Goal: Complete application form

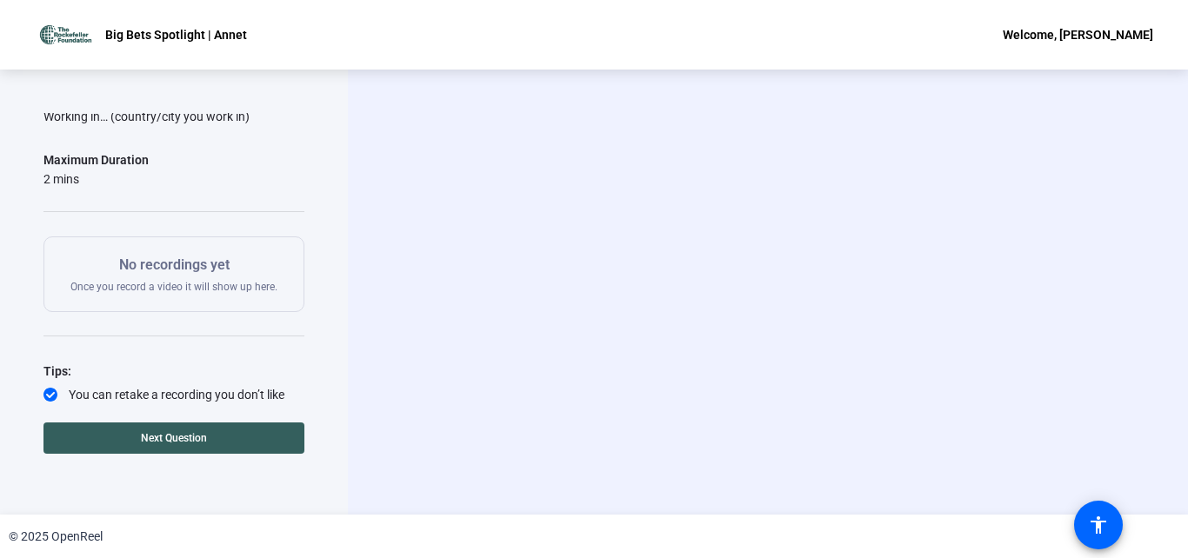
scroll to position [209, 0]
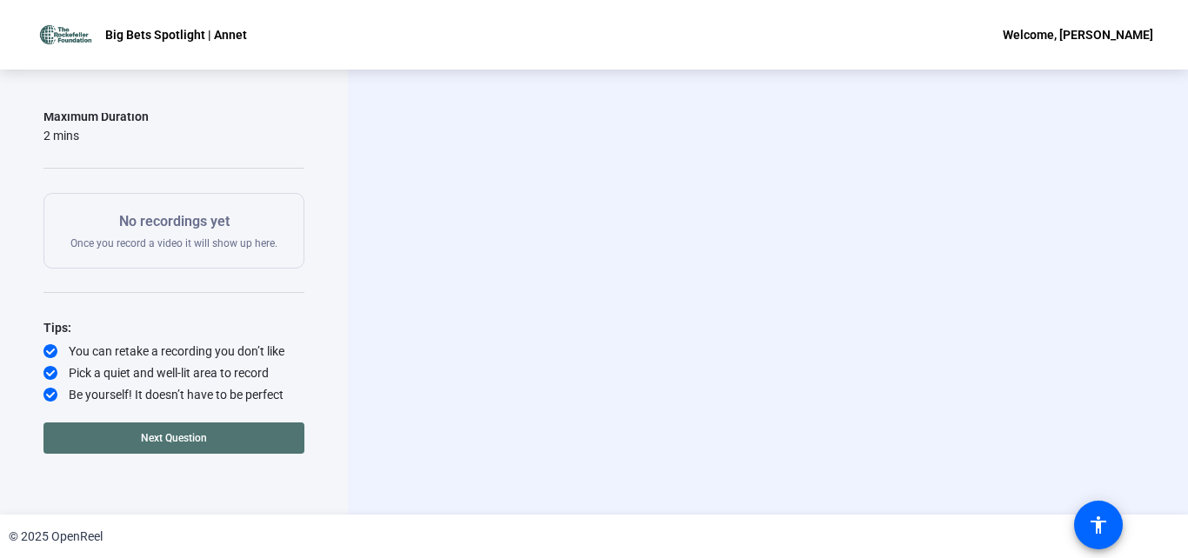
click at [216, 437] on span at bounding box center [173, 438] width 261 height 42
click at [249, 434] on span "Next Question" at bounding box center [244, 438] width 66 height 12
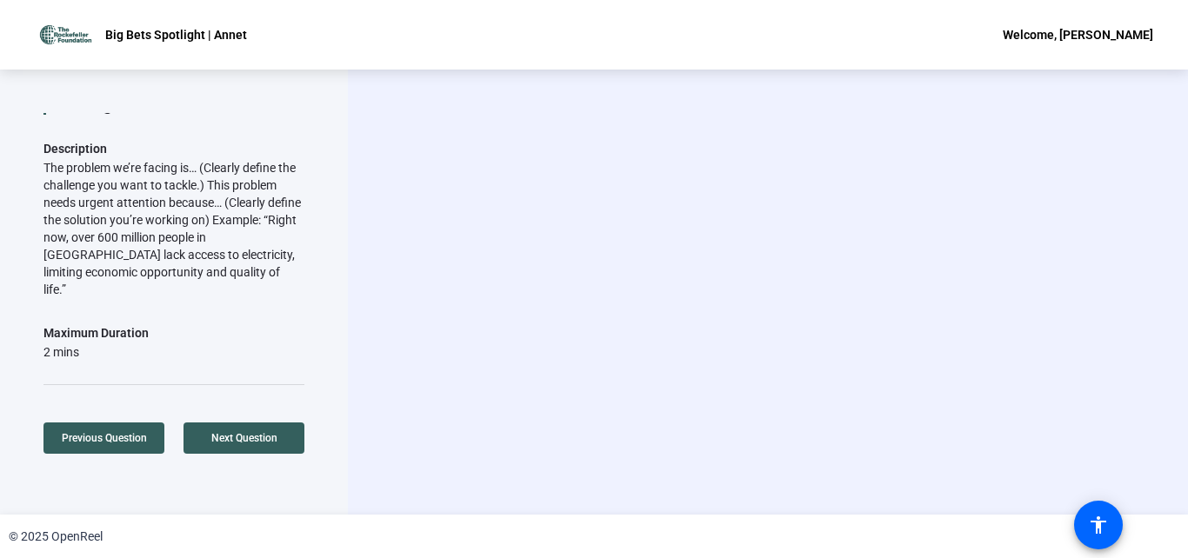
scroll to position [0, 0]
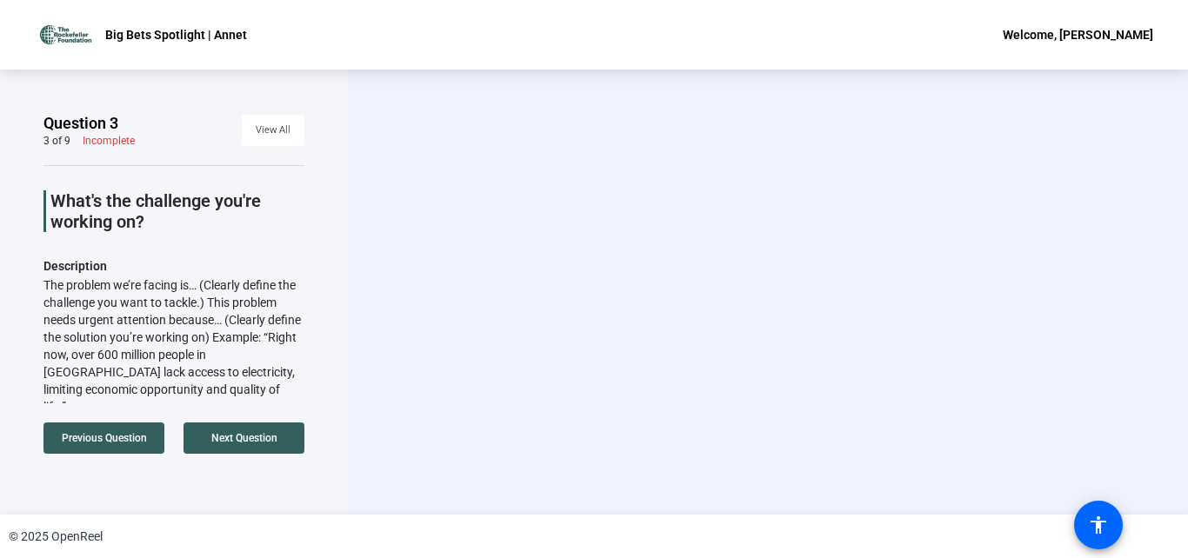
click at [276, 446] on div "Question 3 3 of 9 Incomplete View All What's the challenge you're working on? D…" at bounding box center [173, 292] width 261 height 358
click at [286, 445] on span at bounding box center [243, 438] width 121 height 42
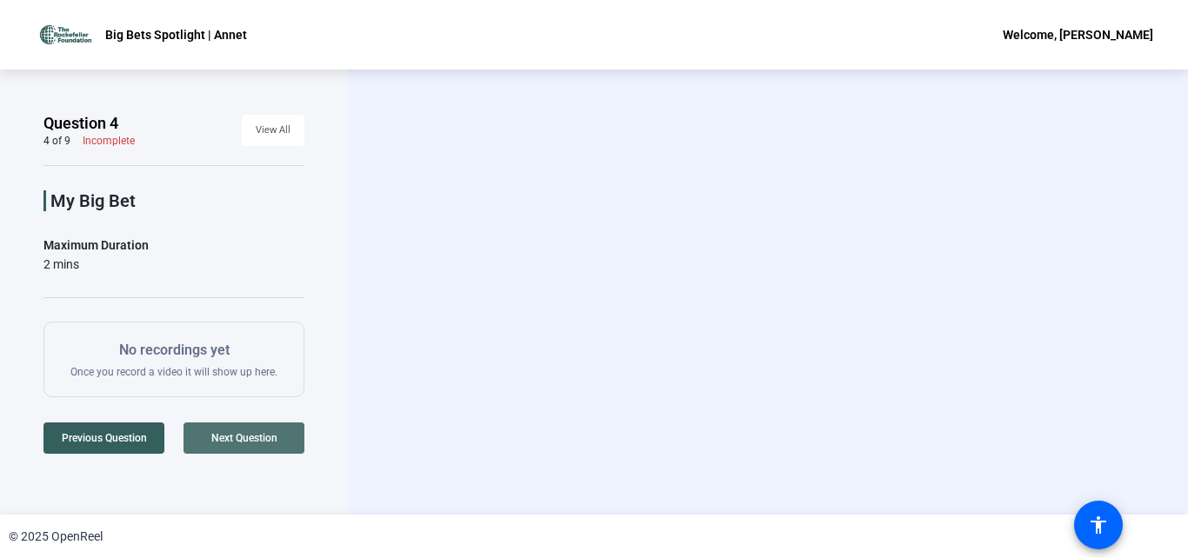
click at [286, 445] on span at bounding box center [243, 438] width 121 height 42
click at [285, 444] on span at bounding box center [243, 438] width 121 height 42
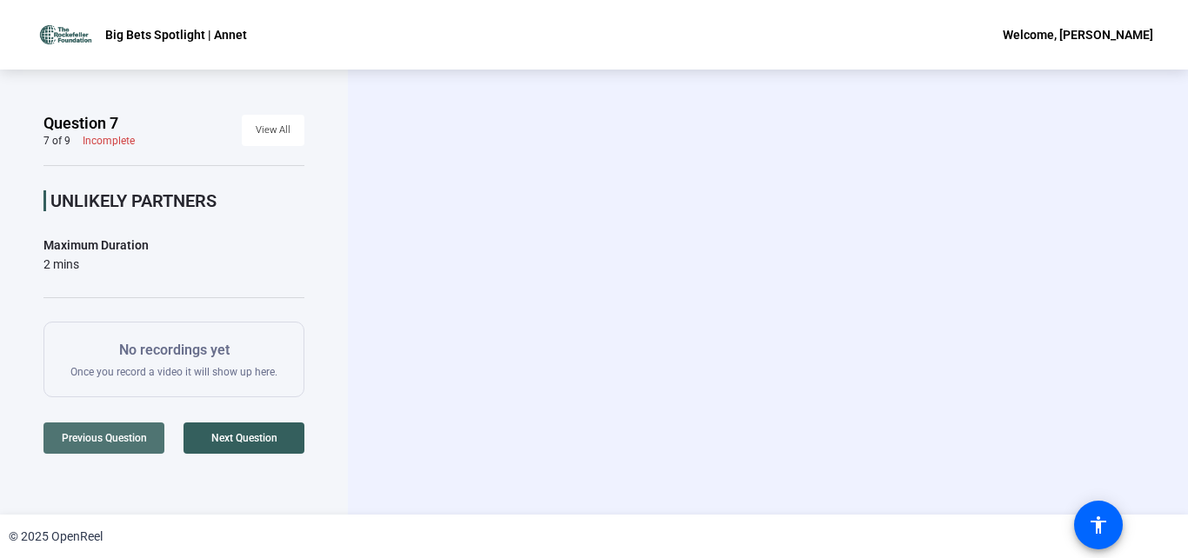
click at [134, 439] on span "Previous Question" at bounding box center [104, 438] width 85 height 12
click at [134, 438] on span "Previous Question" at bounding box center [104, 438] width 85 height 12
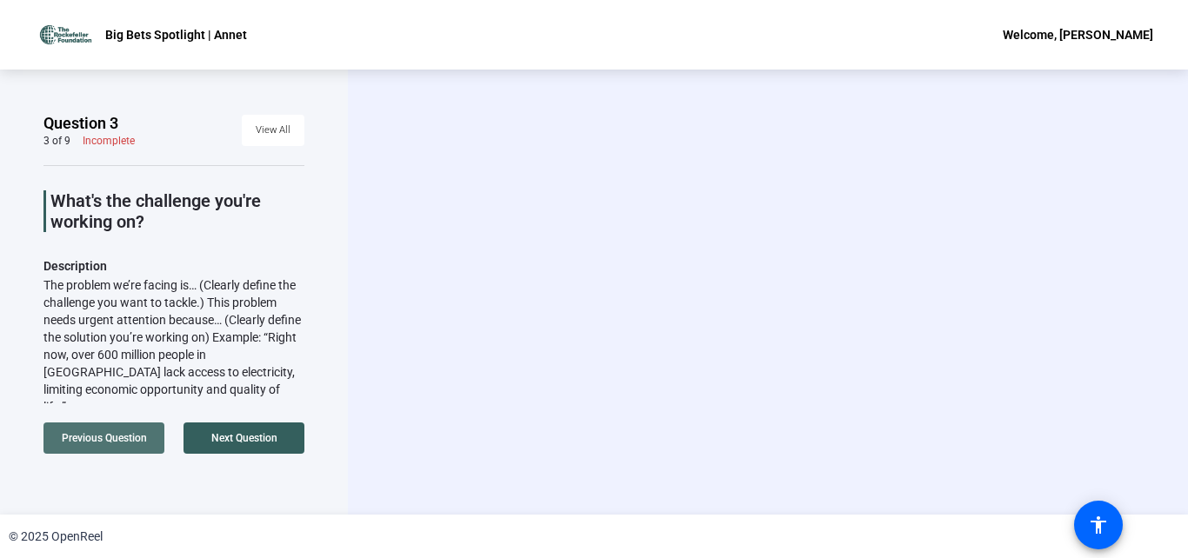
click at [134, 438] on span "Previous Question" at bounding box center [104, 438] width 85 height 12
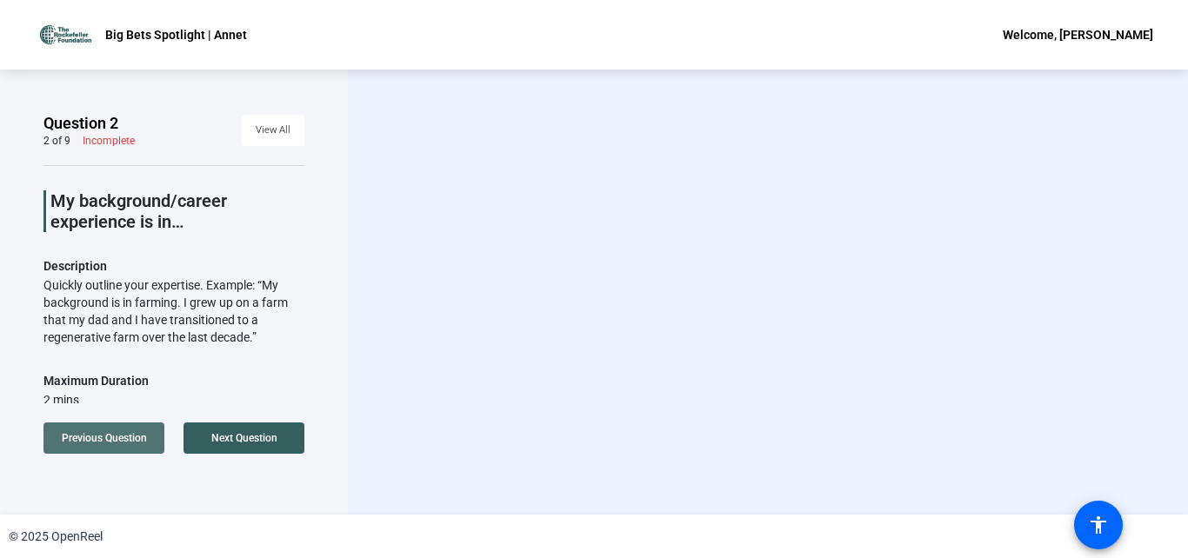
click at [134, 437] on span "Previous Question" at bounding box center [104, 438] width 85 height 12
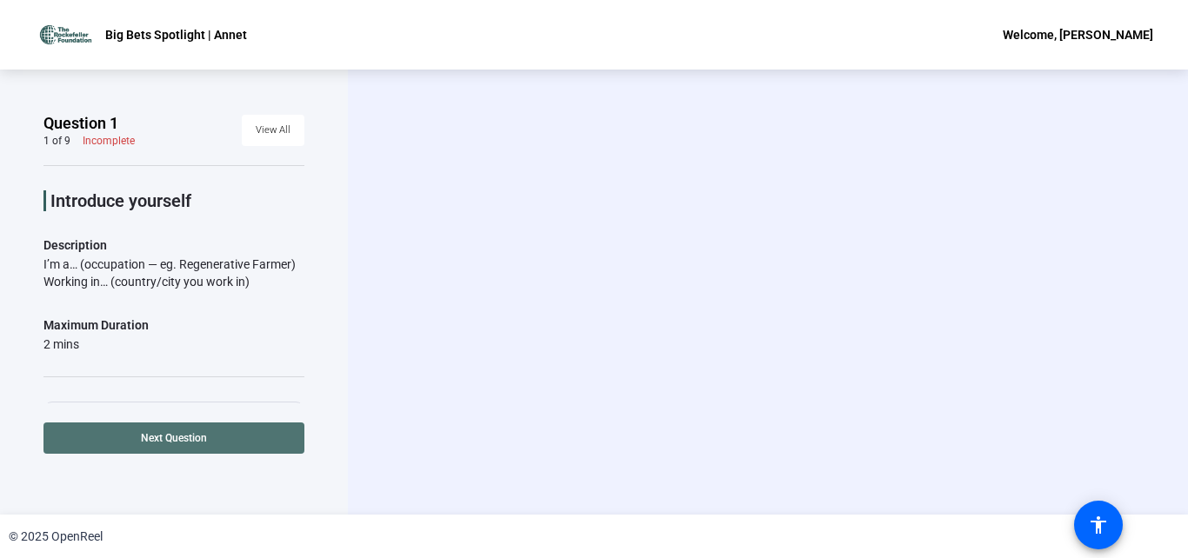
click at [171, 439] on span "Next Question" at bounding box center [174, 438] width 66 height 12
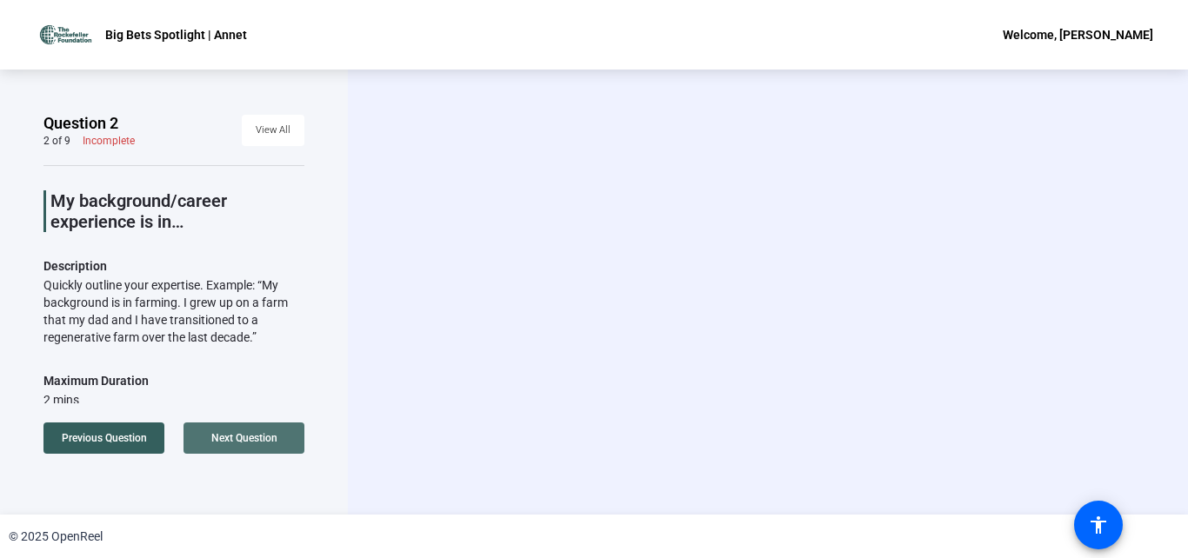
click at [223, 439] on span "Next Question" at bounding box center [244, 438] width 66 height 12
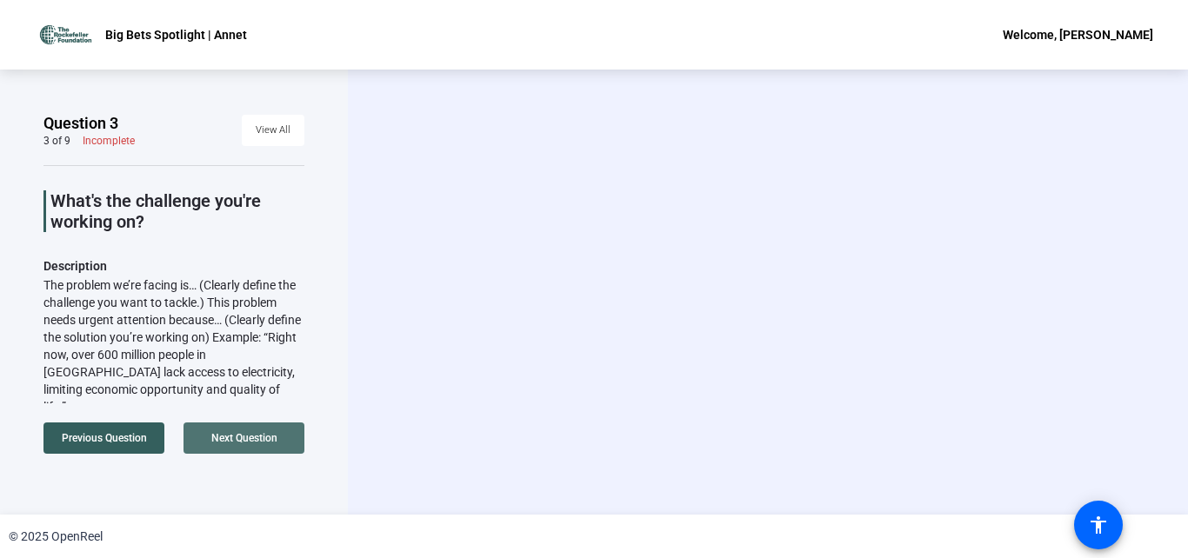
click at [252, 433] on span "Next Question" at bounding box center [244, 438] width 66 height 12
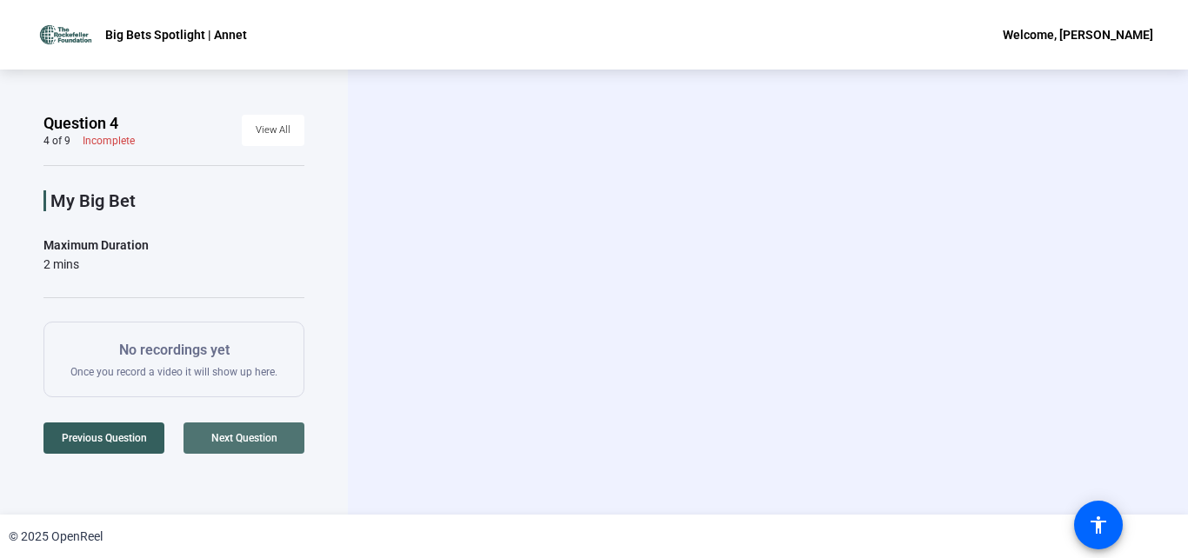
click at [283, 438] on span at bounding box center [243, 438] width 121 height 42
click at [260, 437] on span "Next Question" at bounding box center [244, 438] width 66 height 12
click at [253, 427] on span at bounding box center [243, 438] width 121 height 42
click at [252, 434] on span "Next Question" at bounding box center [244, 438] width 66 height 12
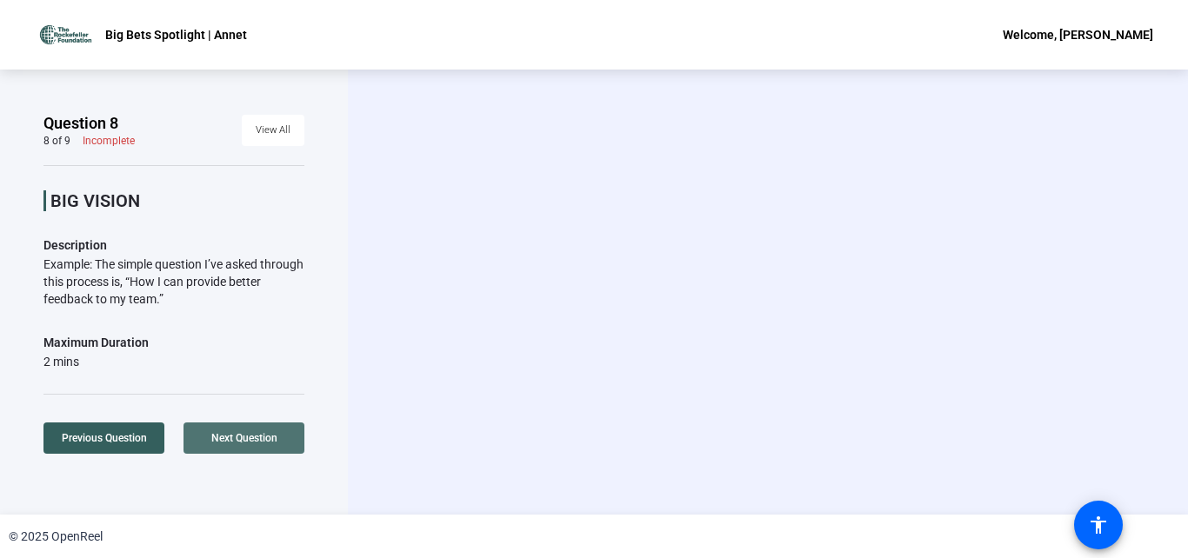
click at [250, 438] on span "Next Question" at bounding box center [244, 438] width 66 height 12
